Goal: Task Accomplishment & Management: Use online tool/utility

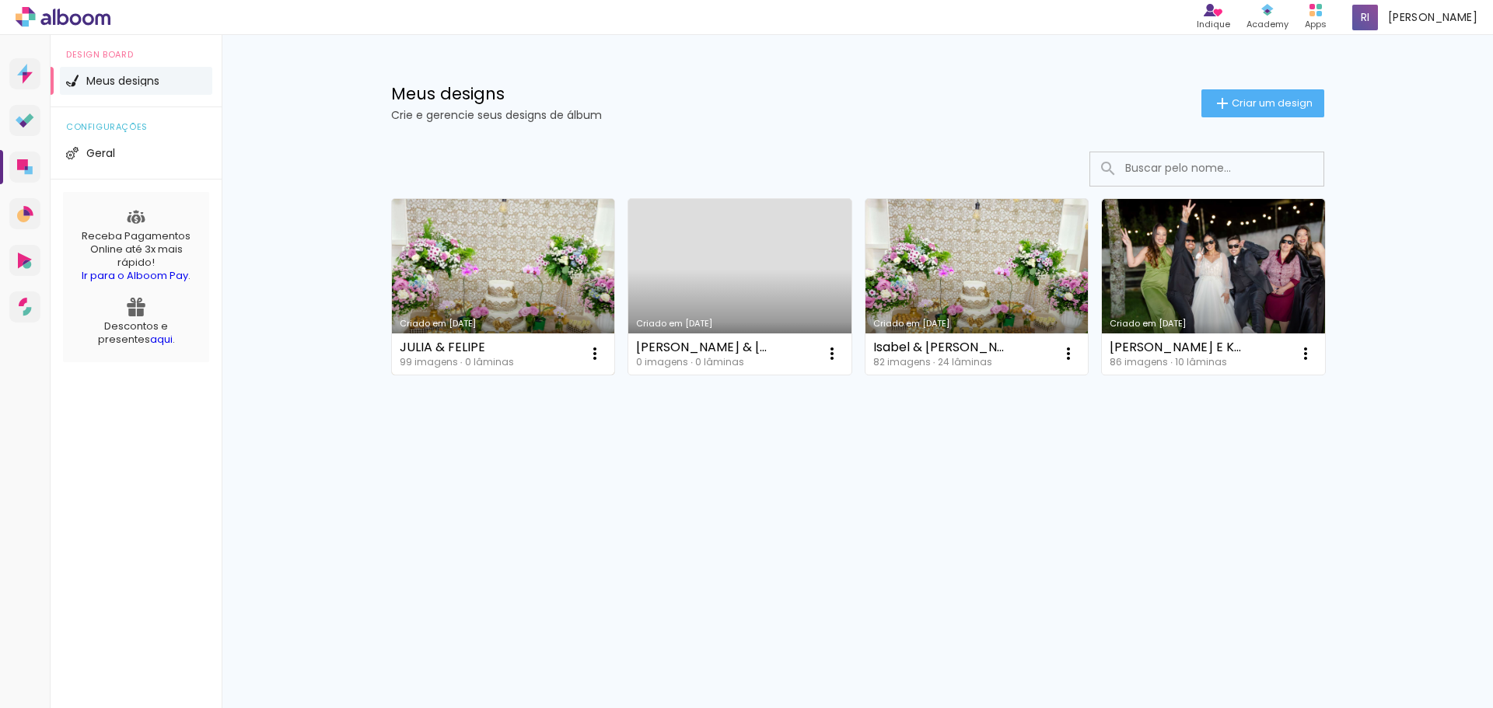
click at [533, 295] on link "Criado em 15/06/25" at bounding box center [503, 287] width 223 height 176
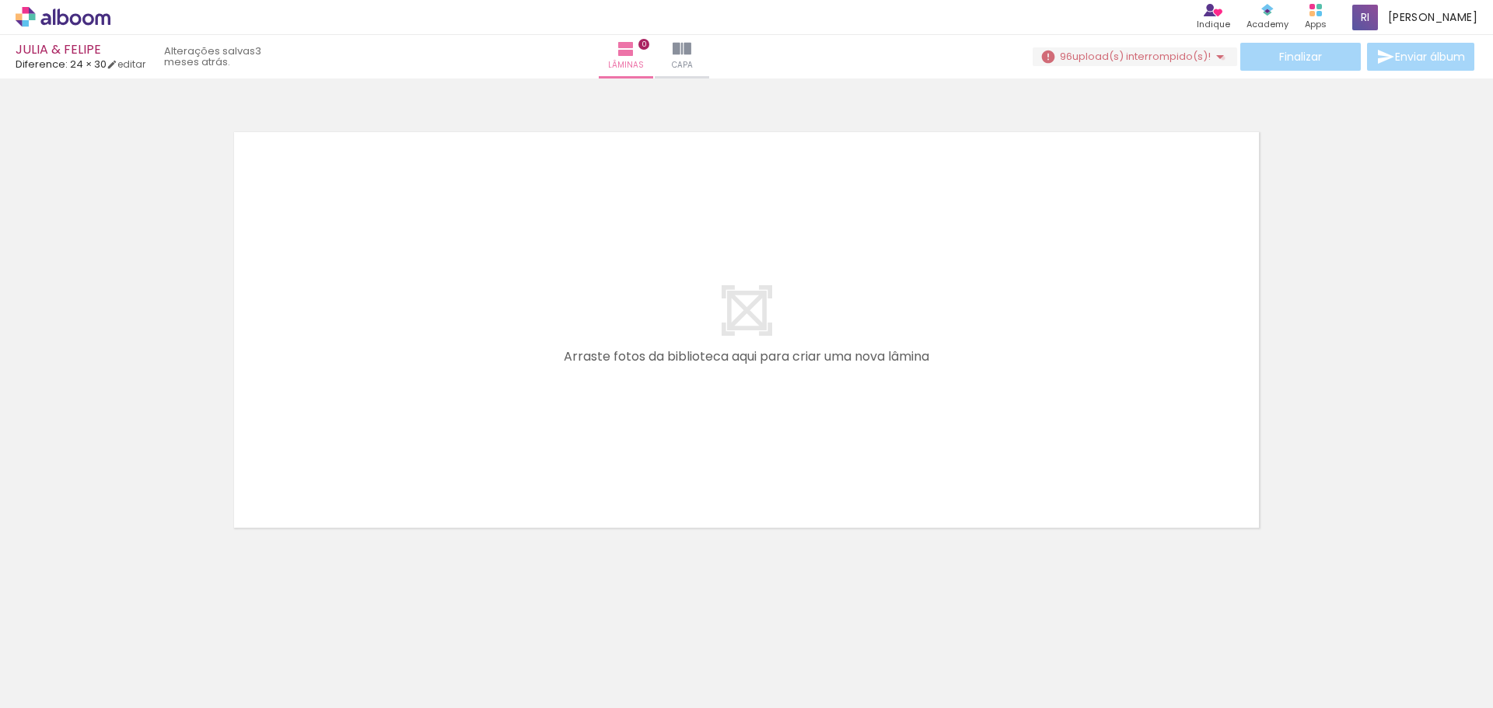
click at [1216, 58] on iron-icon at bounding box center [1220, 56] width 19 height 19
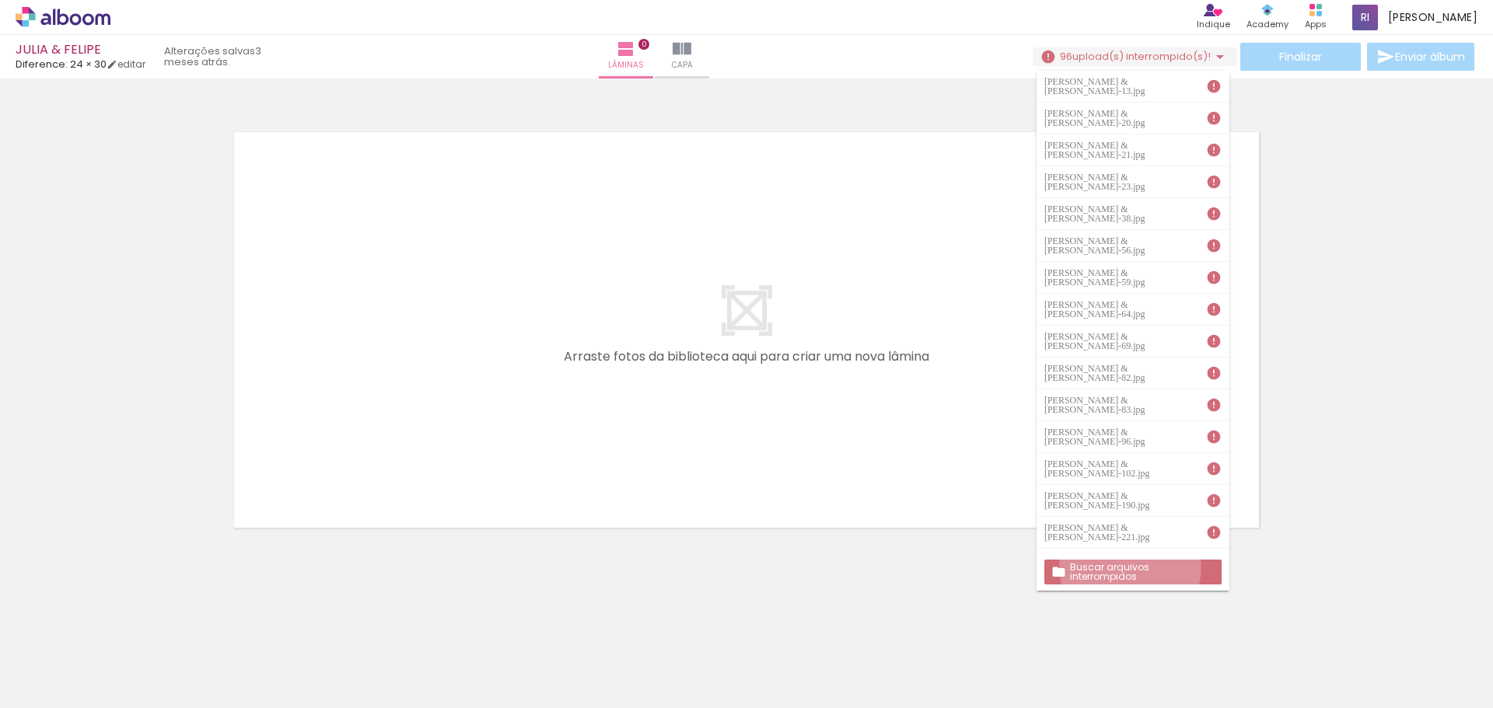
click at [0, 0] on slot "Buscar arquivos interrompidos" at bounding box center [0, 0] width 0 height 0
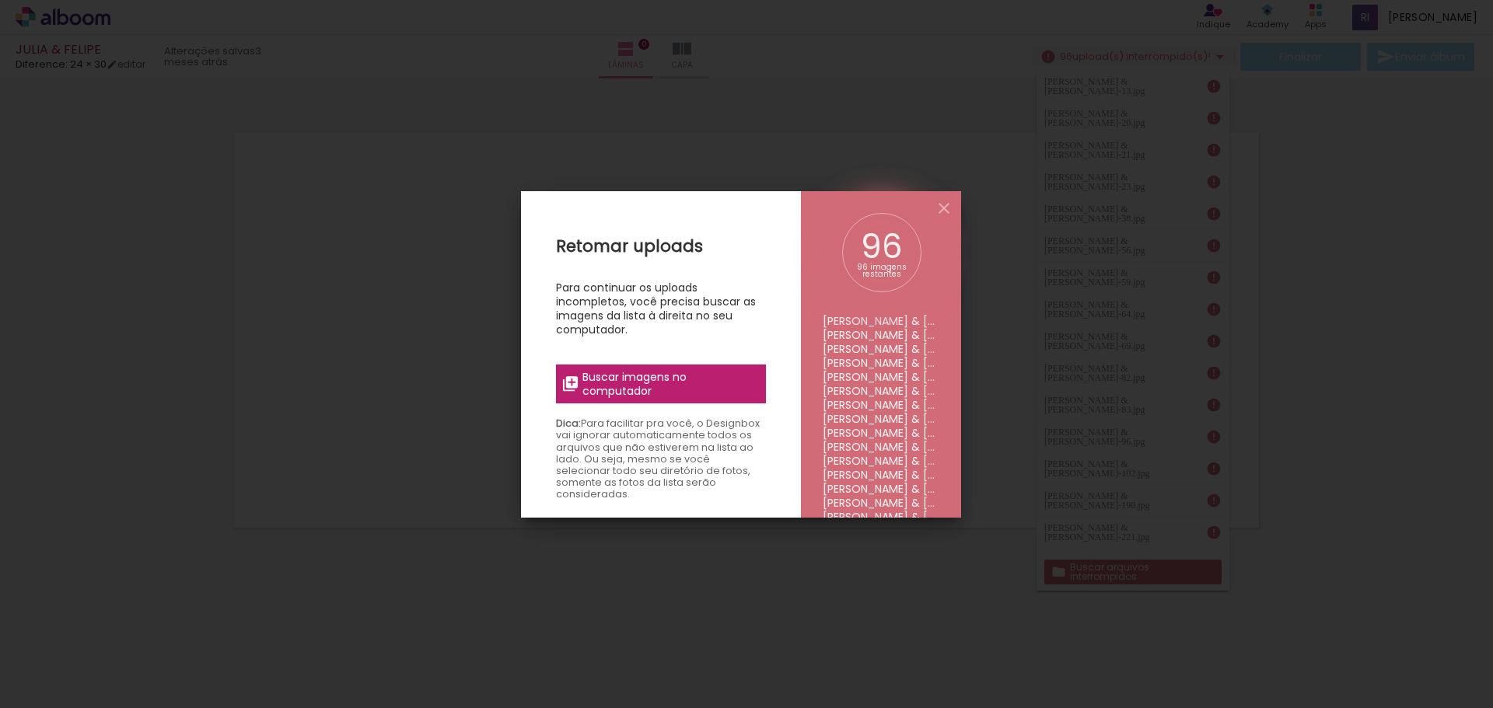
click at [643, 379] on span "Buscar imagens no computador" at bounding box center [668, 384] width 173 height 28
click at [0, 0] on input "file" at bounding box center [0, 0] width 0 height 0
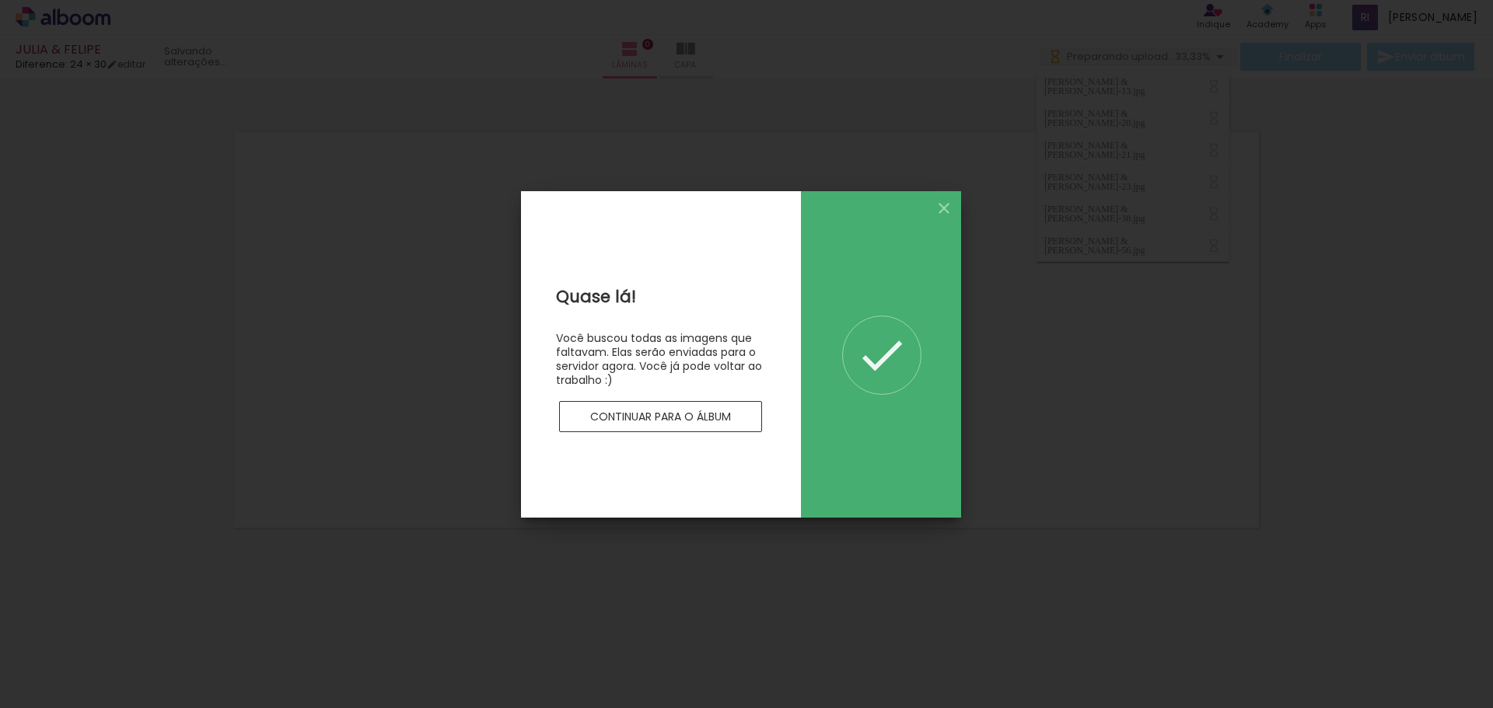
click at [0, 0] on slot "Continuar para o álbum" at bounding box center [0, 0] width 0 height 0
